Goal: Transaction & Acquisition: Download file/media

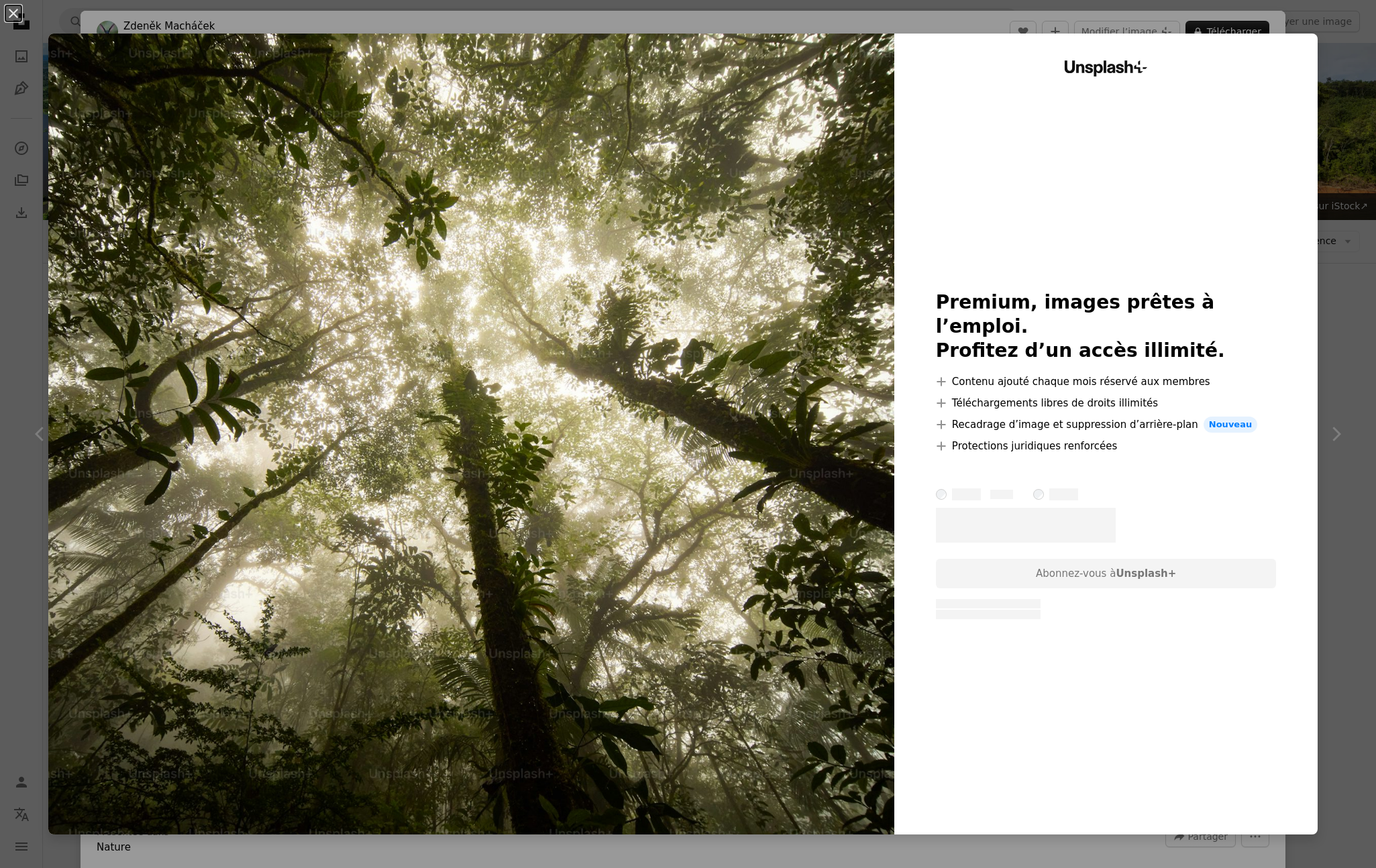
scroll to position [752, 0]
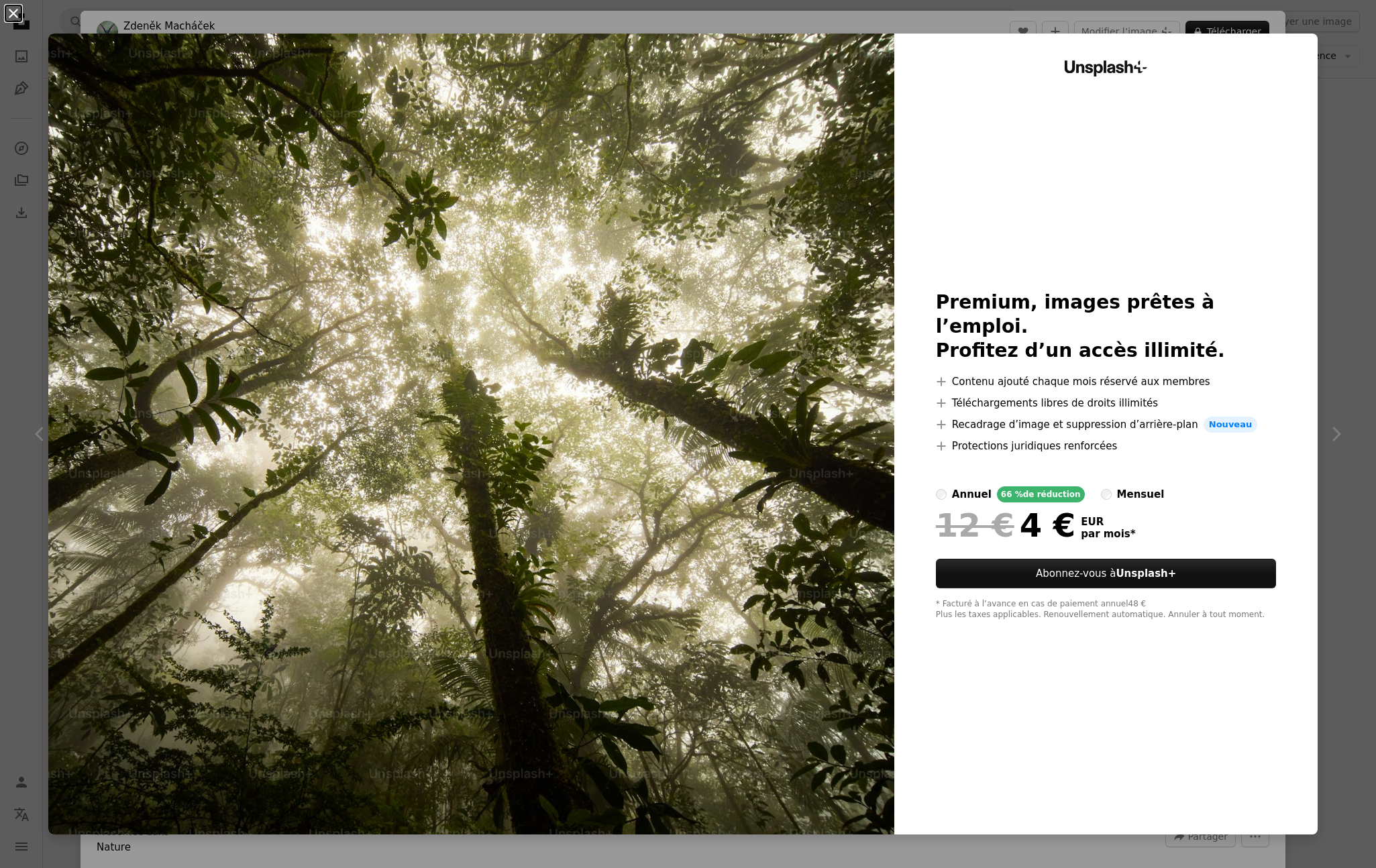
click at [17, 15] on button "An X shape" at bounding box center [14, 14] width 16 height 16
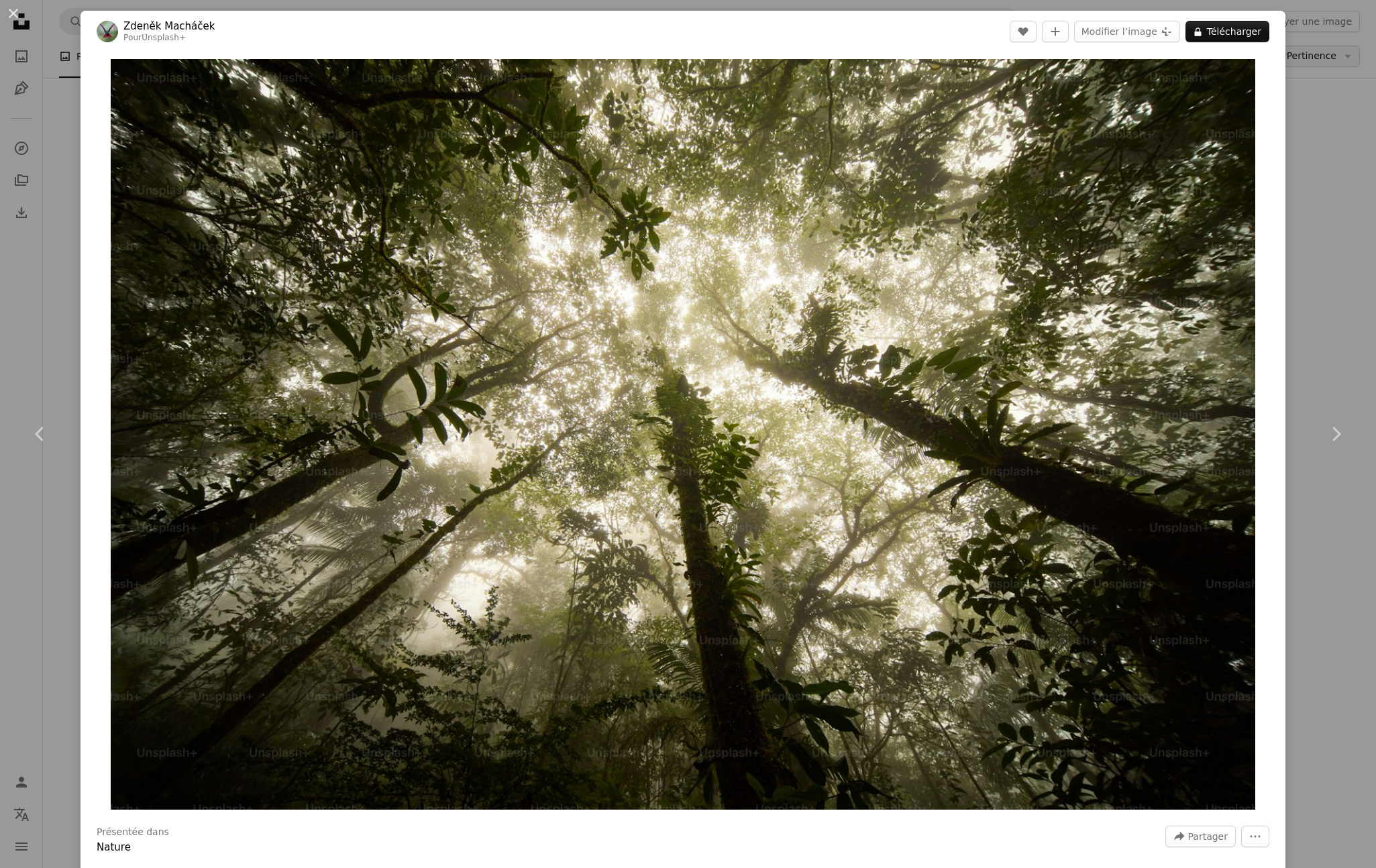
click at [1339, 46] on div "An X shape Chevron left Chevron right [PERSON_NAME] Pour Unsplash+ A heart A pl…" at bounding box center [688, 434] width 1376 height 868
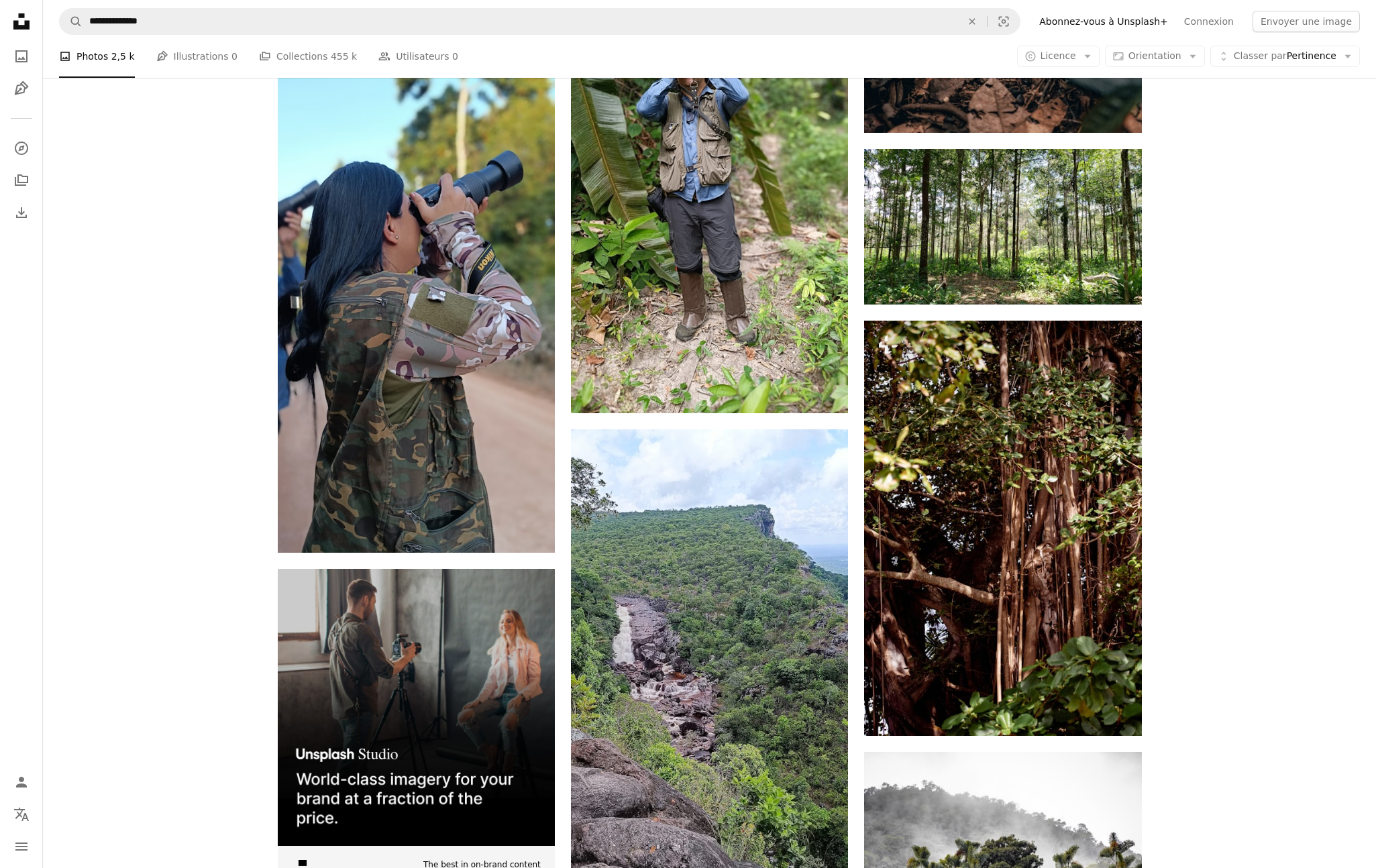
scroll to position [3493, 0]
